Goal: Communication & Community: Answer question/provide support

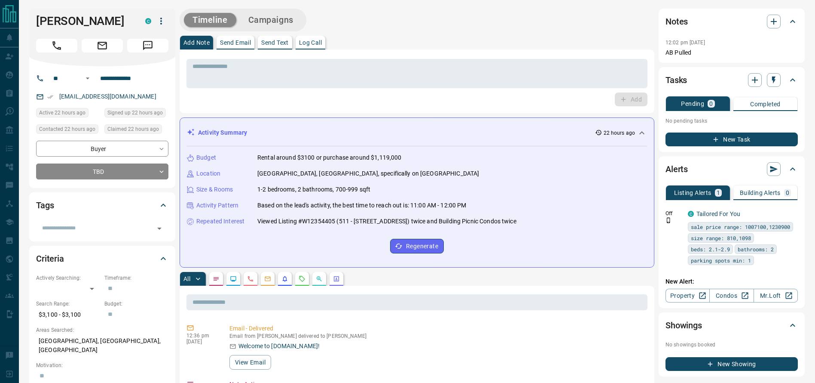
click at [75, 54] on div "[PERSON_NAME]" at bounding box center [102, 38] width 146 height 58
click at [68, 49] on button "Call" at bounding box center [56, 46] width 41 height 14
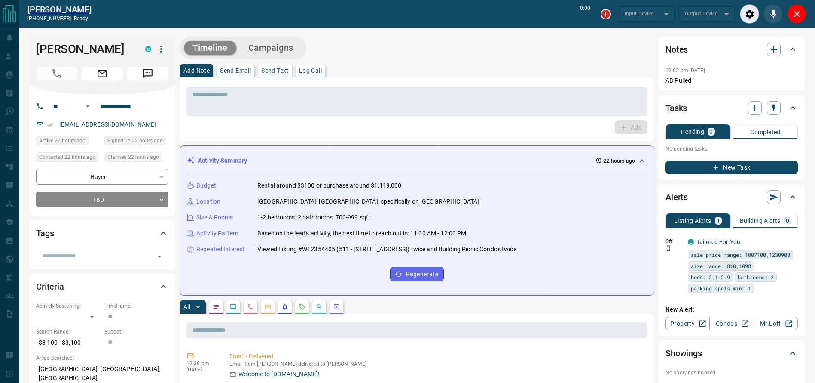
click at [494, 74] on div "Add Note Send Email Send Text Log Call" at bounding box center [417, 71] width 475 height 14
type input "*******"
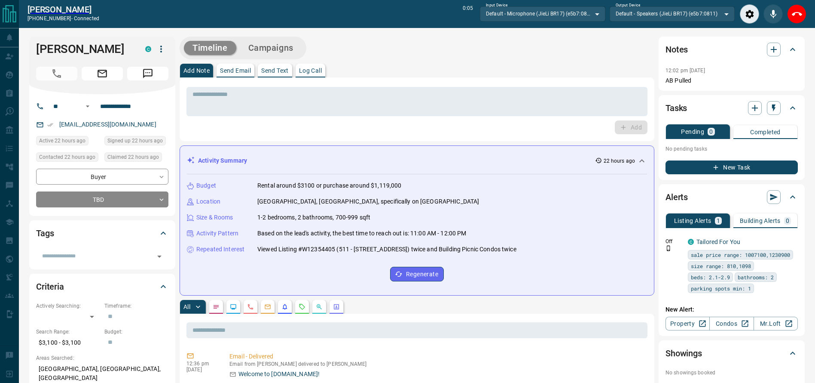
click at [549, 72] on div "Add Note Send Email Send Text Log Call" at bounding box center [417, 71] width 475 height 14
click at [549, 71] on div "Add Note Send Email Send Text Log Call" at bounding box center [417, 71] width 475 height 14
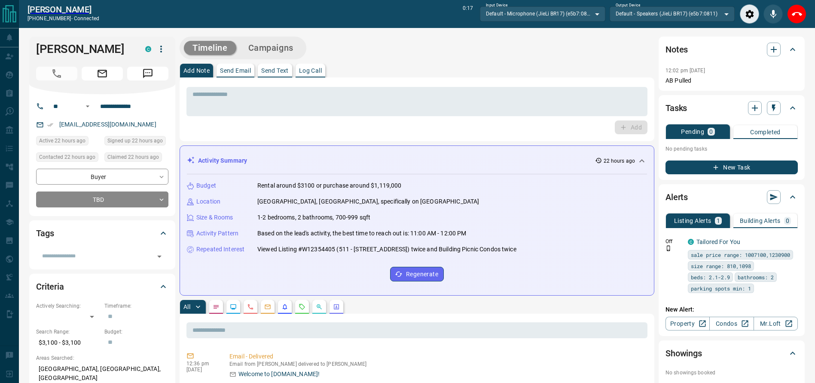
click at [529, 64] on div "Add Note Send Email Send Text Log Call" at bounding box center [417, 71] width 475 height 14
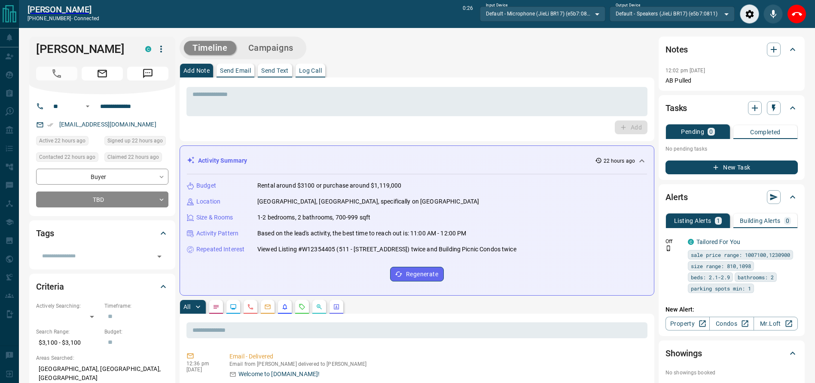
click at [519, 66] on div "Add Note Send Email Send Text Log Call" at bounding box center [417, 71] width 475 height 14
click at [796, 19] on button "End Call" at bounding box center [797, 13] width 19 height 19
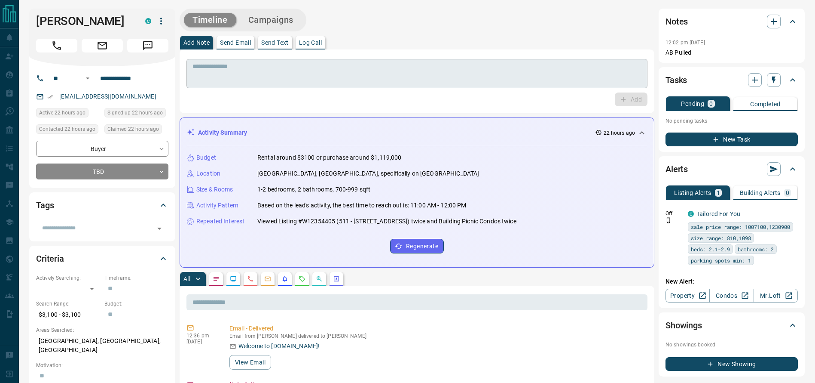
click at [539, 70] on textarea at bounding box center [417, 74] width 449 height 22
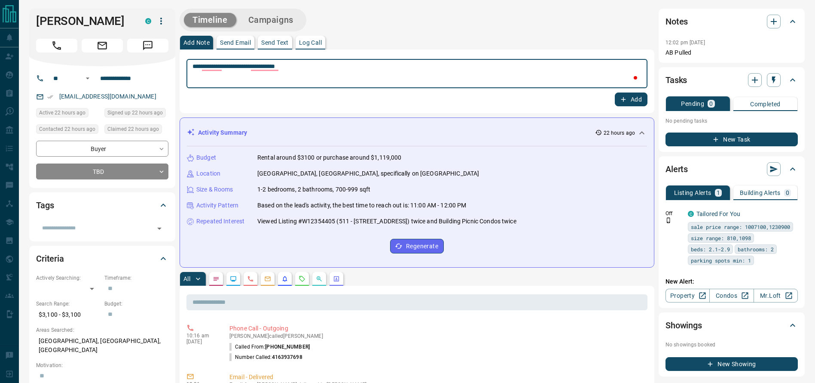
type textarea "**********"
click at [615, 94] on div "Add" at bounding box center [417, 99] width 461 height 14
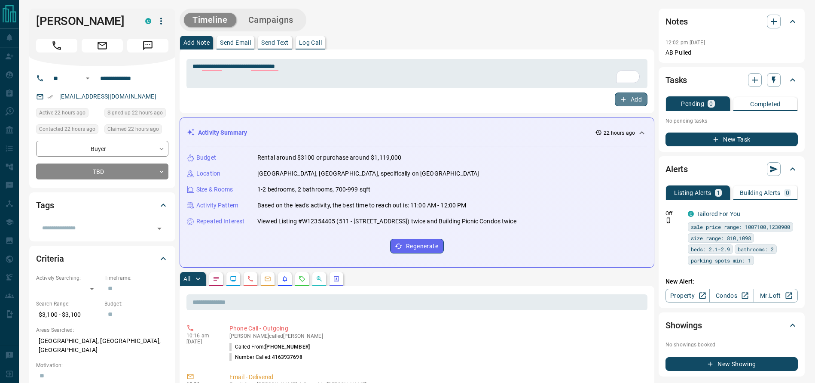
click at [617, 94] on button "Add" at bounding box center [631, 99] width 33 height 14
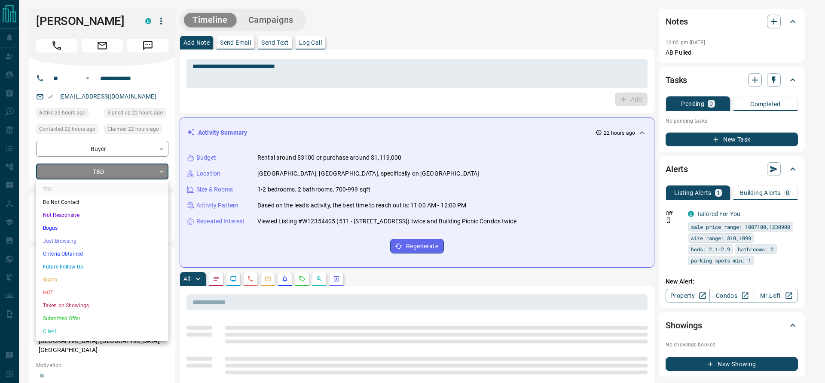
click at [126, 228] on li "Bogus" at bounding box center [102, 227] width 132 height 13
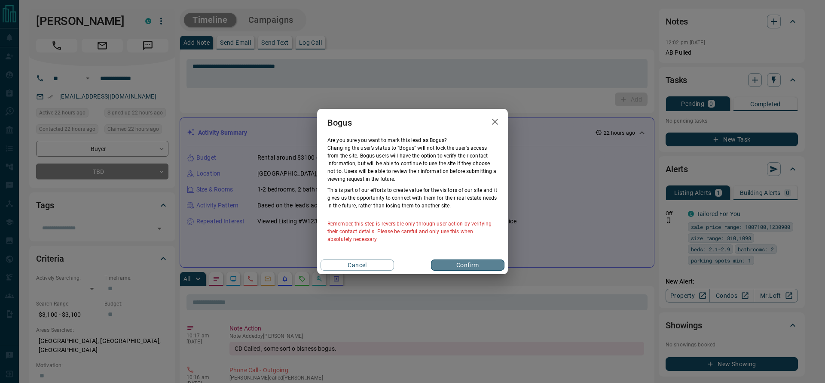
click at [461, 263] on button "Confirm" at bounding box center [468, 264] width 74 height 11
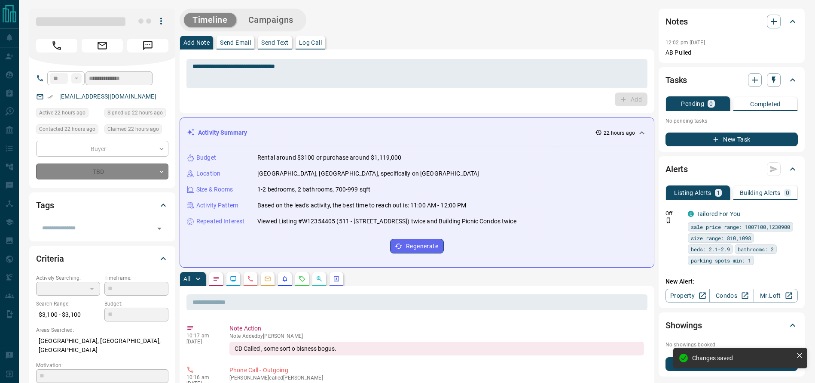
type input "**********"
type input "*"
